Goal: Transaction & Acquisition: Subscribe to service/newsletter

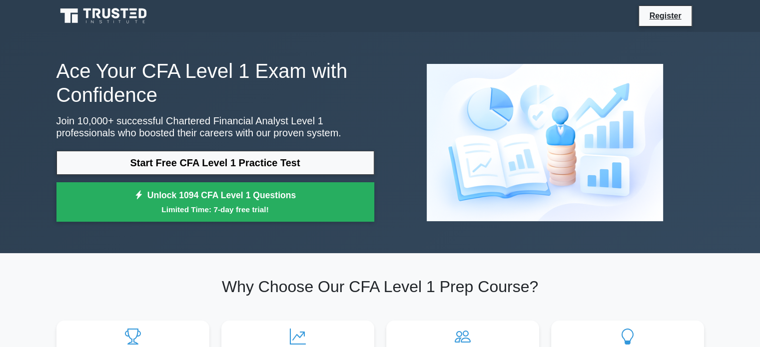
click at [184, 159] on link "Start Free CFA Level 1 Practice Test" at bounding box center [215, 163] width 318 height 24
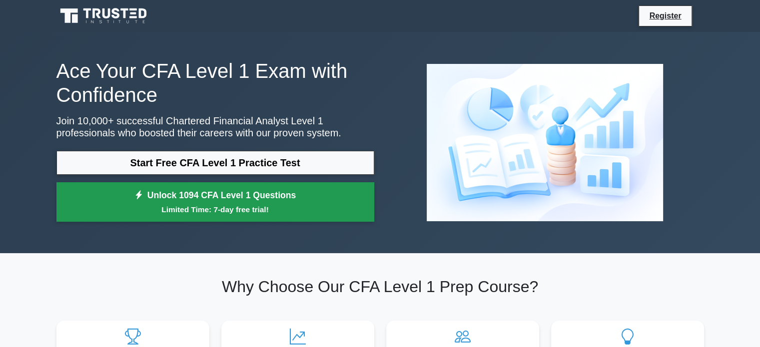
click at [130, 197] on link "Unlock 1094 CFA Level 1 Questions Limited Time: 7-day free trial!" at bounding box center [215, 202] width 318 height 40
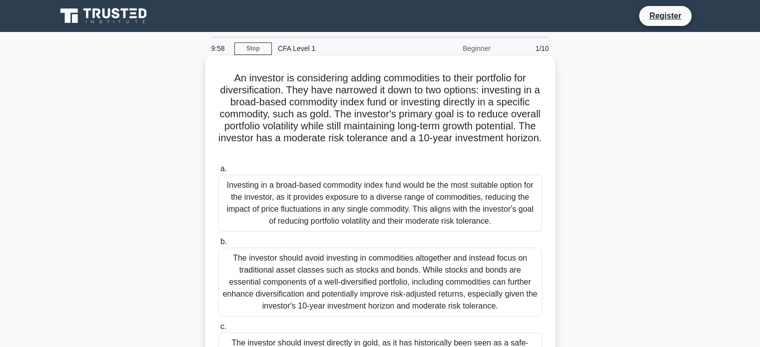
click at [267, 112] on h5 "An investor is considering adding commodities to their portfolio for diversific…" at bounding box center [380, 114] width 326 height 85
